Goal: Find specific page/section: Find specific page/section

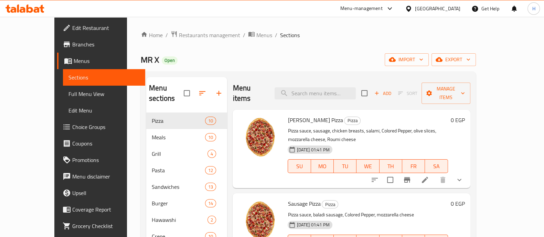
click at [32, 9] on icon at bounding box center [29, 8] width 7 height 8
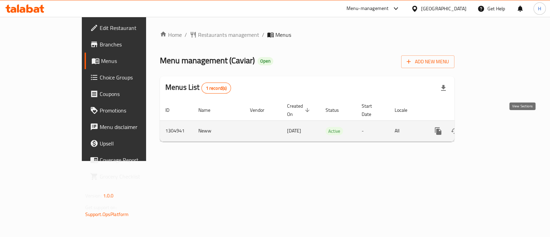
click at [492, 127] on icon "enhanced table" at bounding box center [488, 131] width 8 height 8
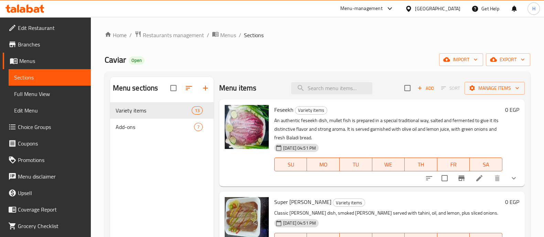
click at [44, 44] on span "Branches" at bounding box center [51, 44] width 67 height 8
